Goal: Task Accomplishment & Management: Manage account settings

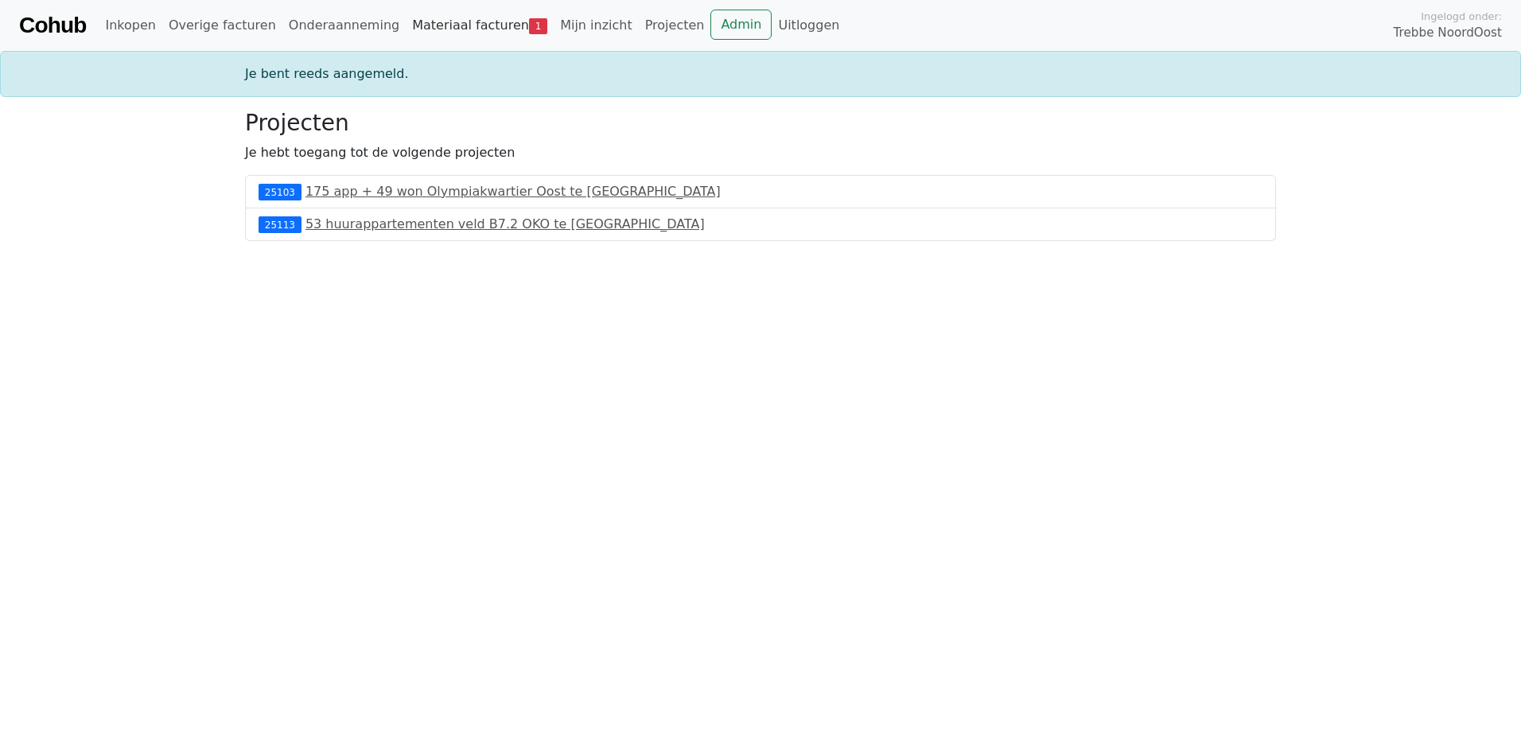
click at [444, 18] on link "Materiaal facturen 1" at bounding box center [480, 26] width 148 height 32
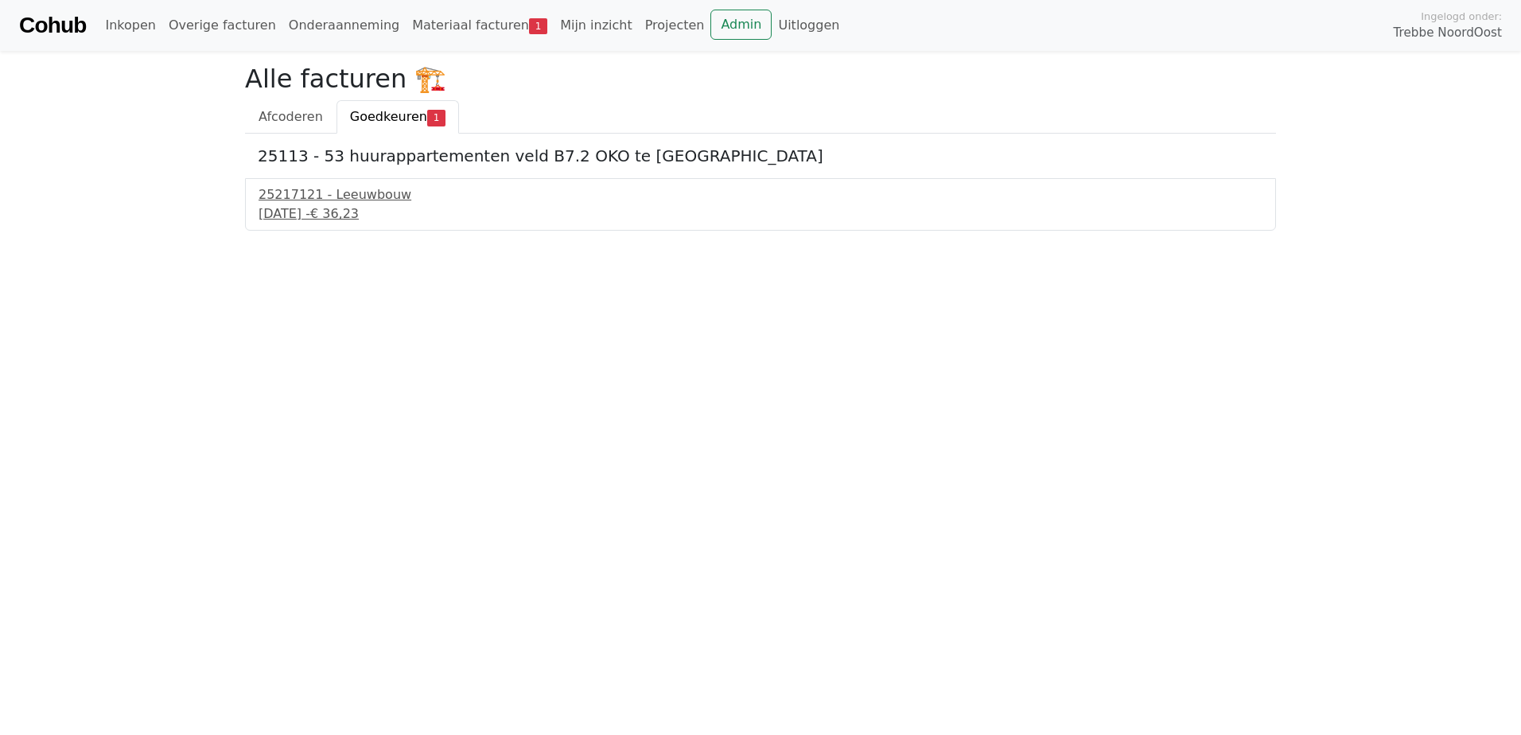
click at [386, 224] on div "25217121 - Leeuwbouw [DATE] - € 36,23" at bounding box center [760, 204] width 1031 height 52
click at [359, 210] on span "€ 36,23" at bounding box center [334, 213] width 49 height 15
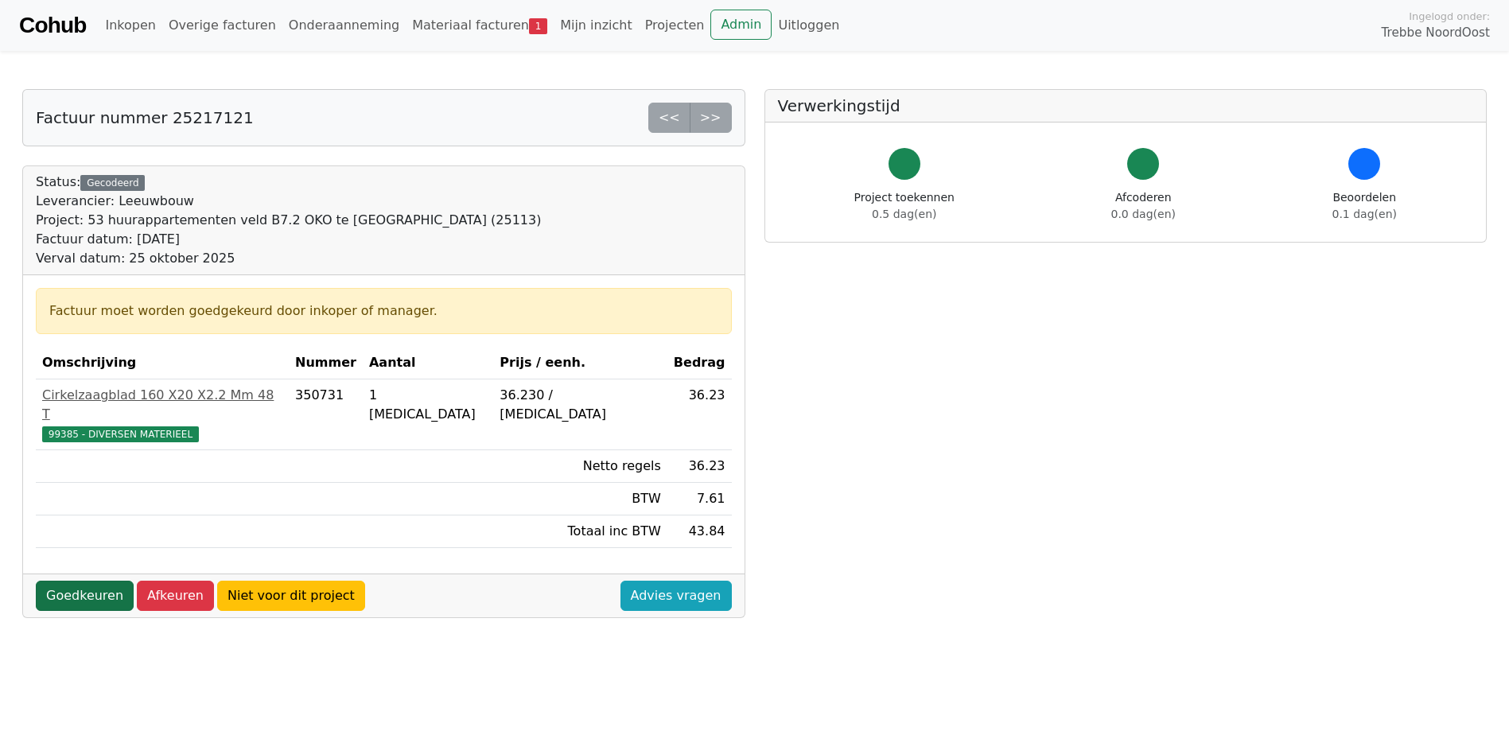
click at [101, 581] on link "Goedkeuren" at bounding box center [85, 596] width 98 height 30
